Goal: Obtain resource: Obtain resource

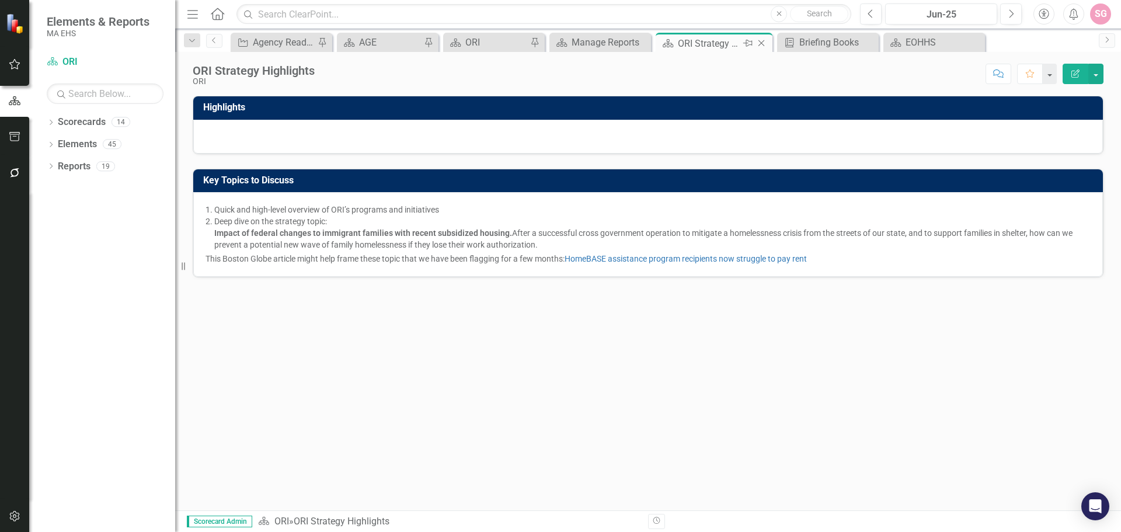
click at [765, 43] on icon "Close" at bounding box center [762, 43] width 12 height 9
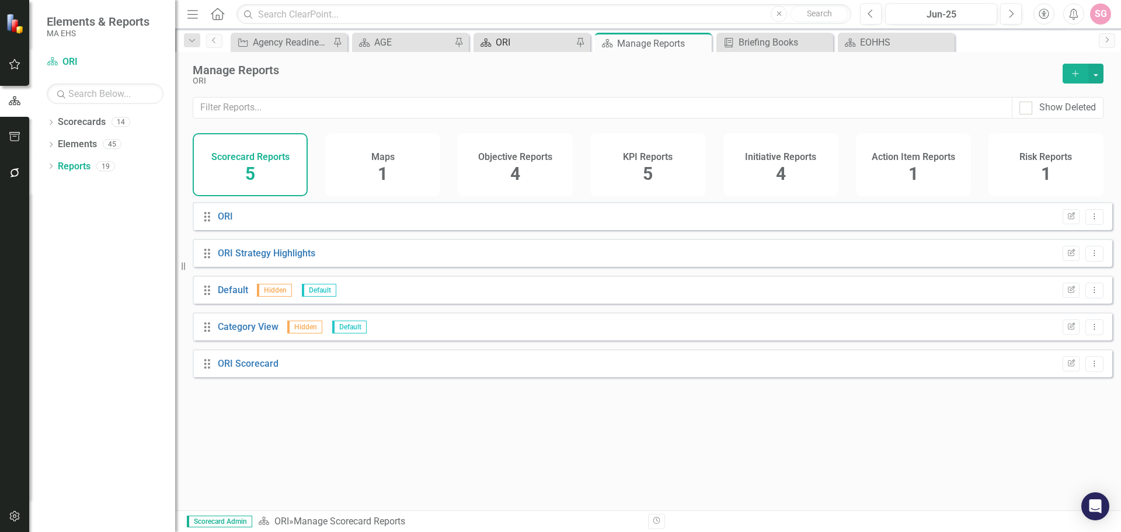
click at [496, 40] on div "ORI" at bounding box center [534, 42] width 77 height 15
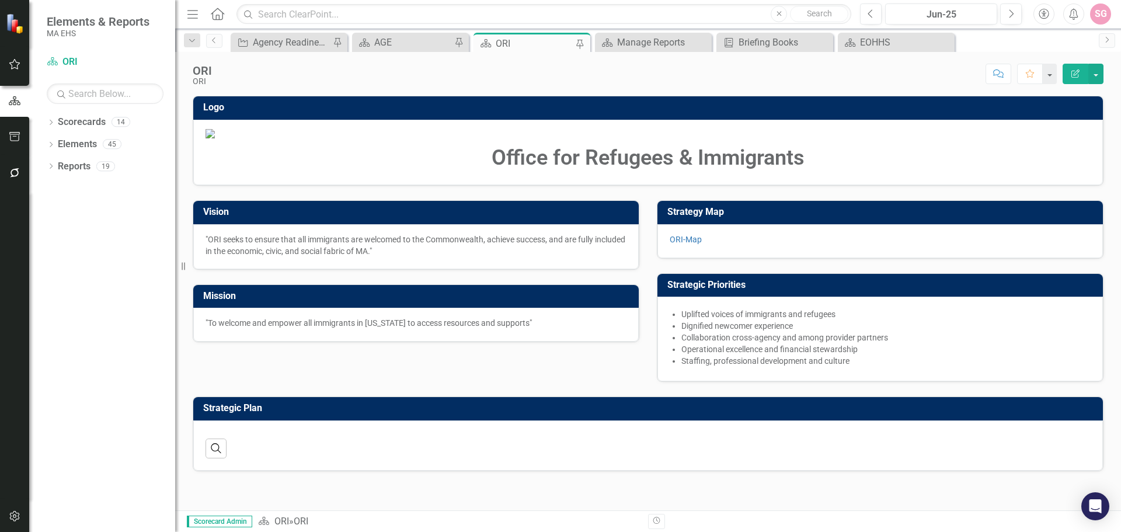
click at [5, 129] on button "button" at bounding box center [15, 137] width 26 height 25
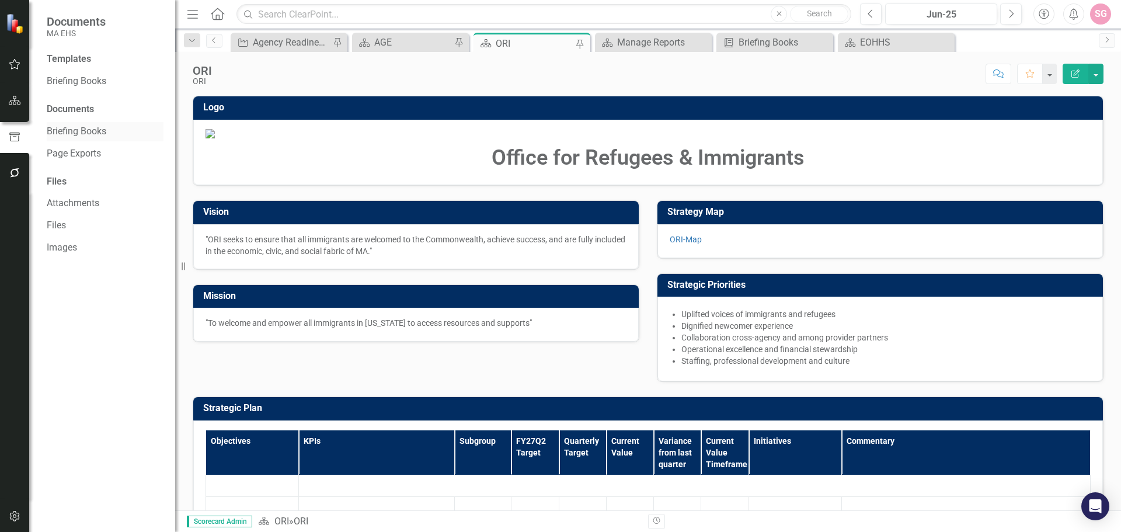
click at [90, 133] on link "Briefing Books" at bounding box center [105, 131] width 117 height 13
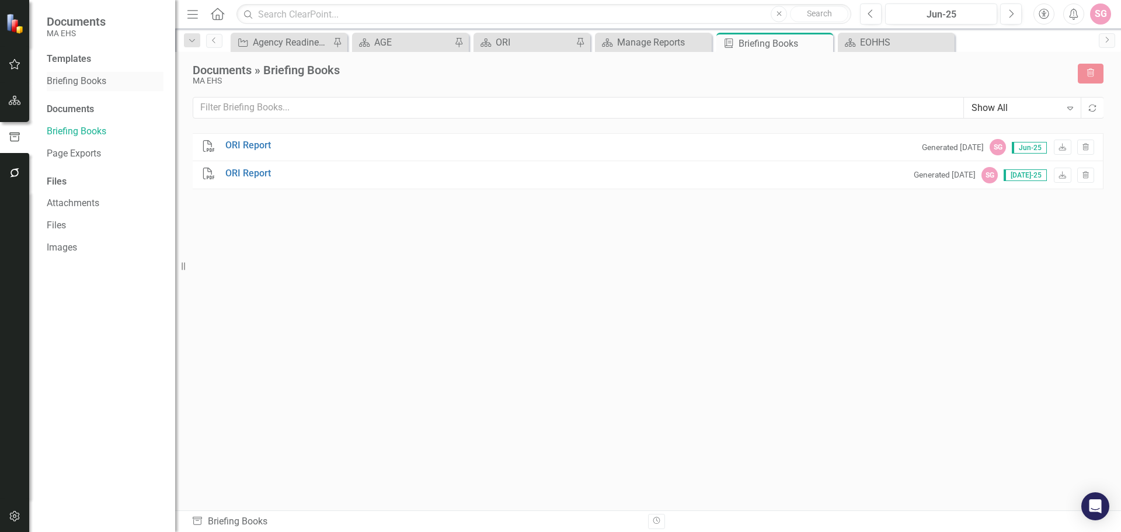
click at [84, 77] on link "Briefing Books" at bounding box center [105, 81] width 117 height 13
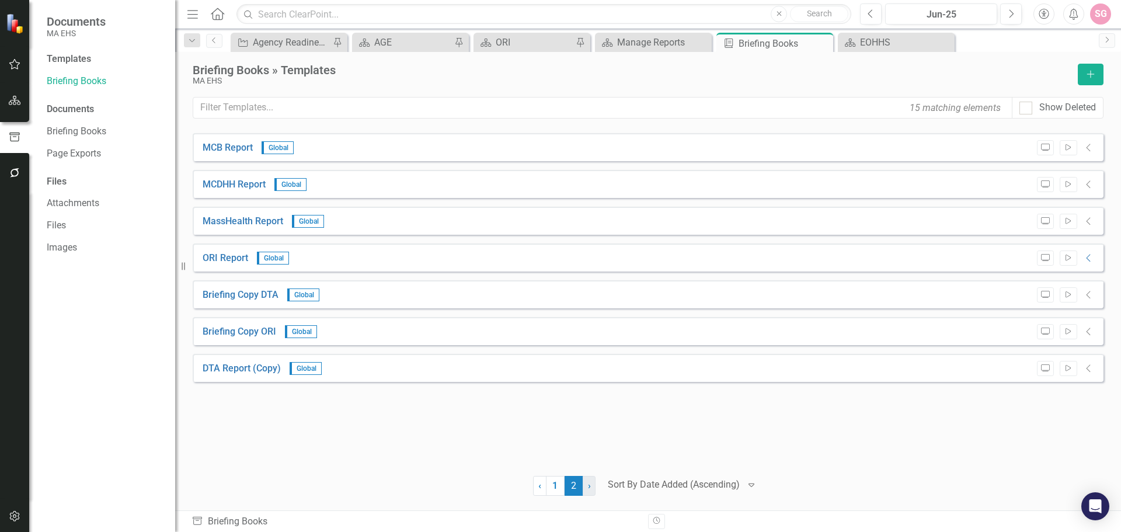
click at [588, 483] on span "›" at bounding box center [589, 485] width 3 height 11
click at [1070, 261] on icon "Start" at bounding box center [1068, 258] width 9 height 7
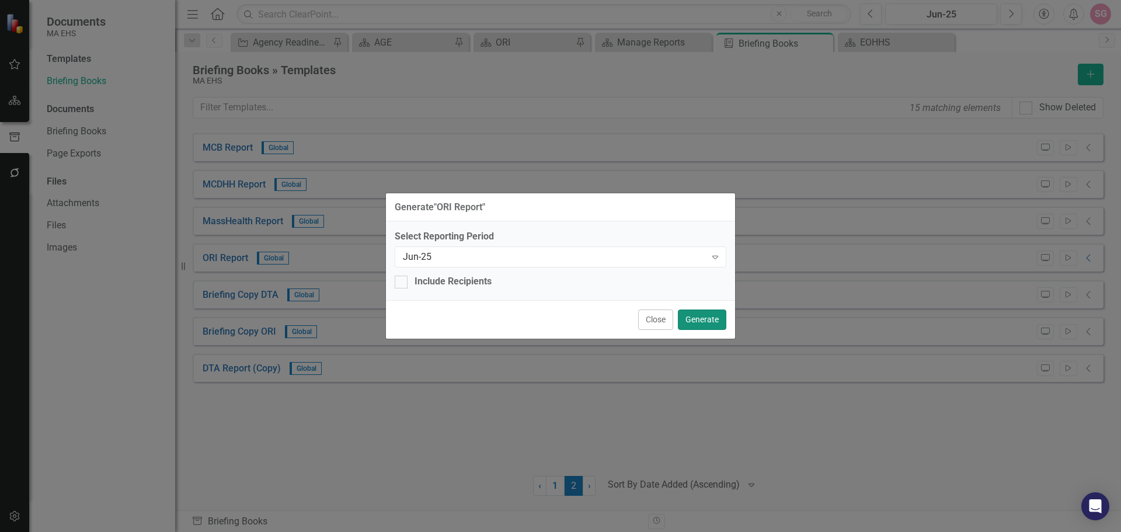
click at [698, 319] on button "Generate" at bounding box center [702, 320] width 48 height 20
